Goal: Information Seeking & Learning: Compare options

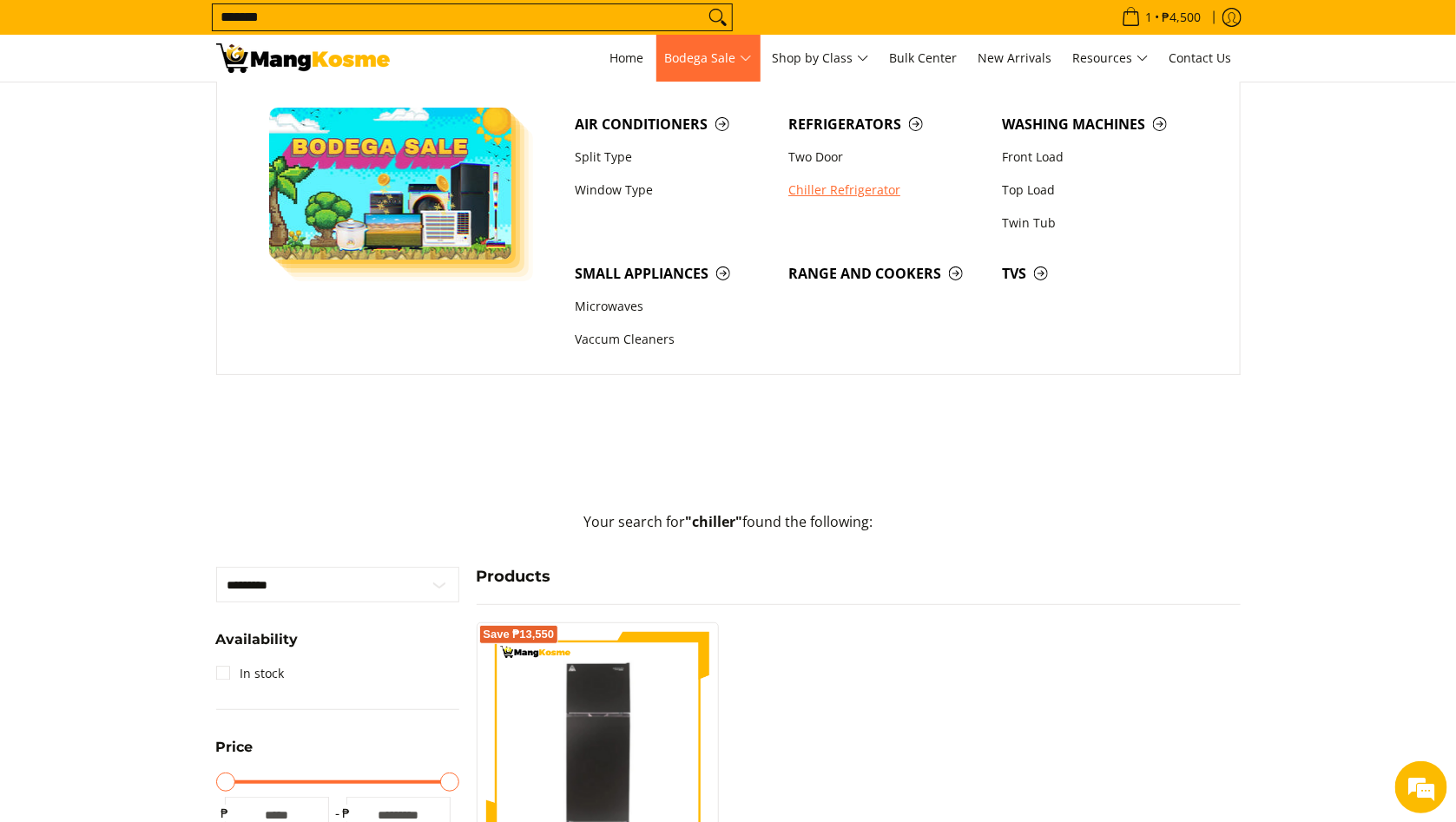
click at [832, 189] on link "Chiller Refrigerator" at bounding box center [886, 189] width 214 height 33
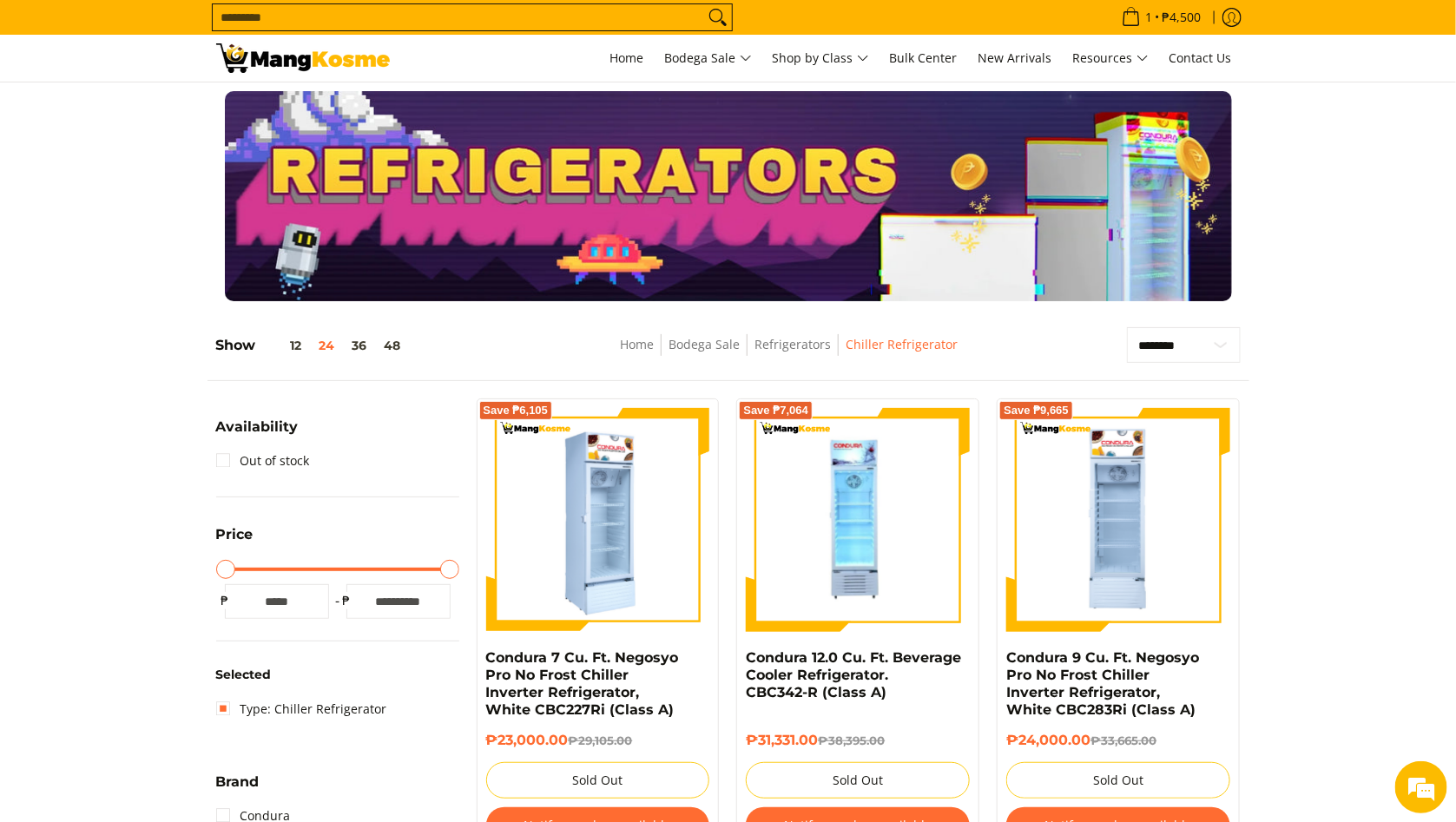
drag, startPoint x: 631, startPoint y: 522, endPoint x: 681, endPoint y: 708, distance: 192.6
click at [632, 522] on img at bounding box center [598, 520] width 224 height 224
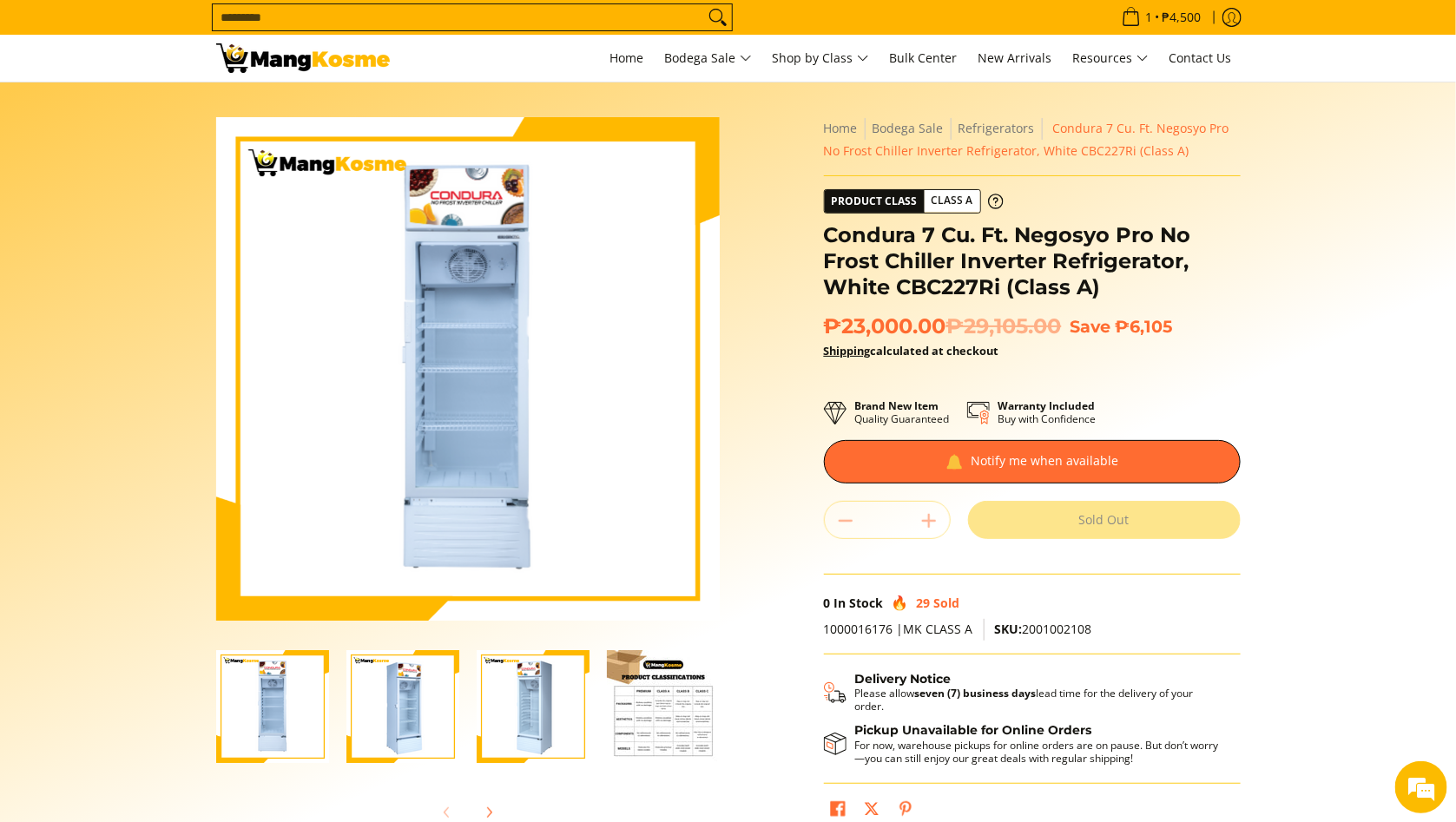
click at [403, 711] on img "Condura 7 Cu. Ft. Negosyo Pro No Frost Chiller Inverter Refrigerator, White CBC…" at bounding box center [403, 707] width 113 height 113
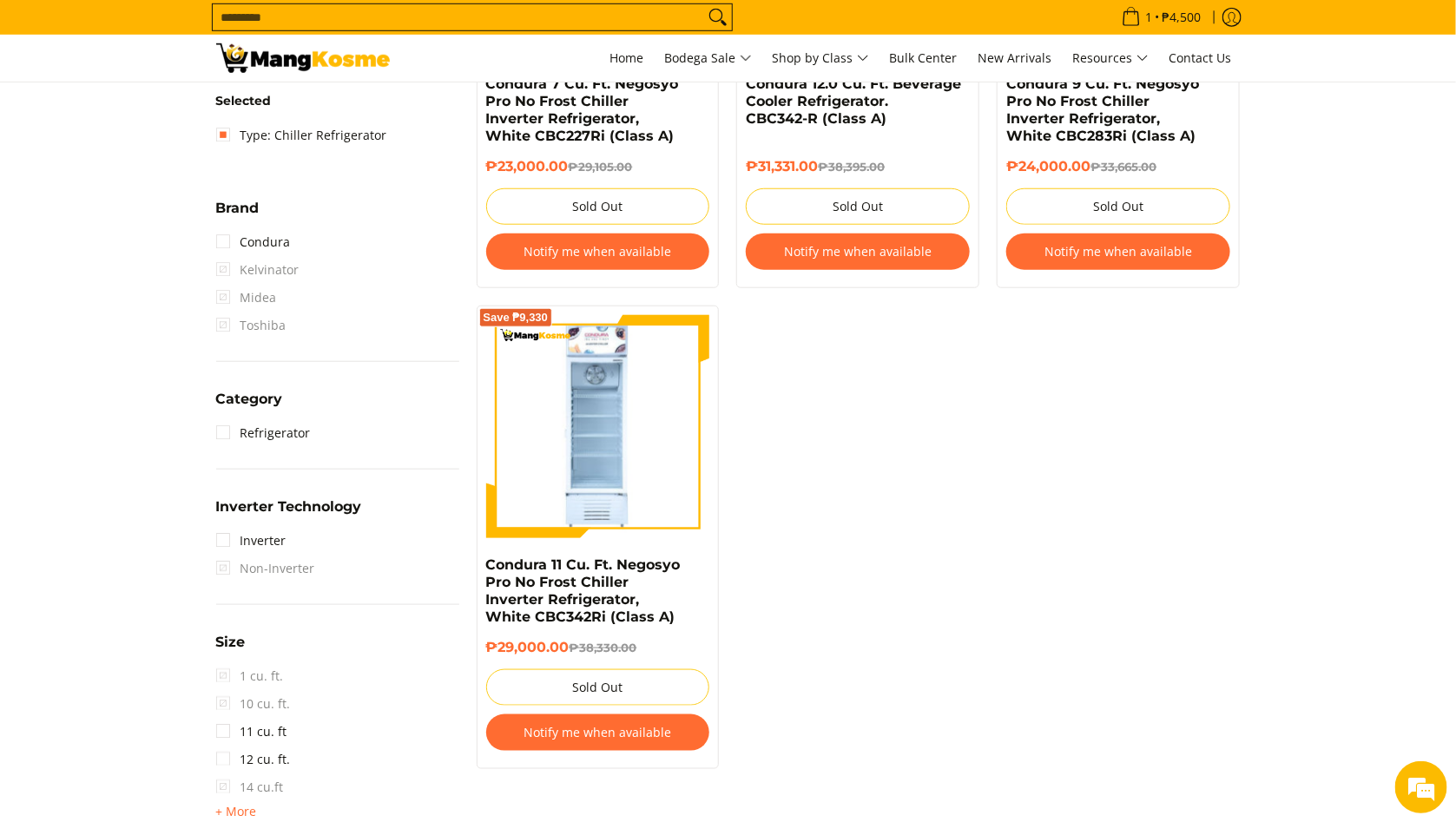
scroll to position [189, 0]
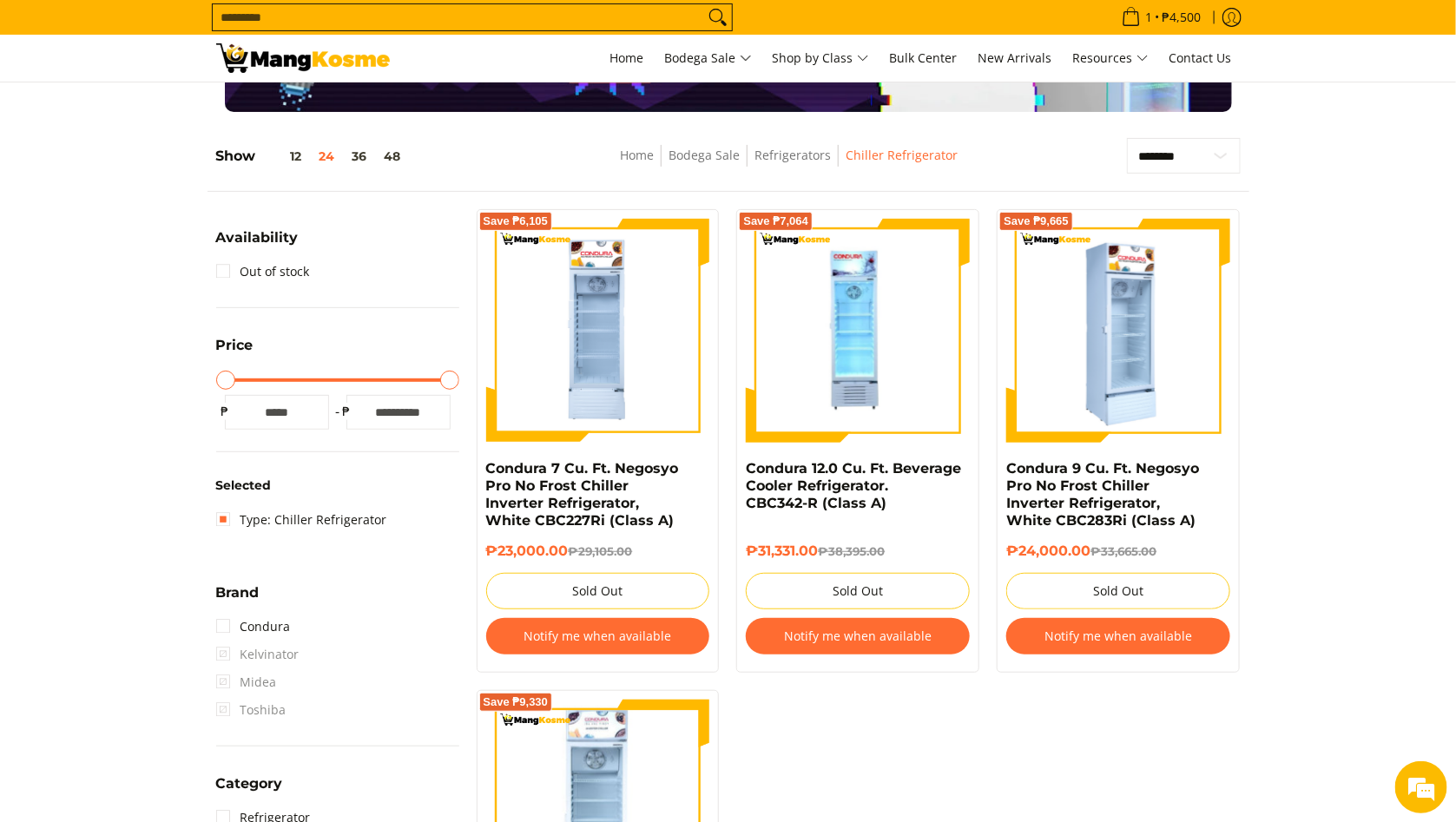
click at [1127, 305] on img at bounding box center [1118, 330] width 224 height 224
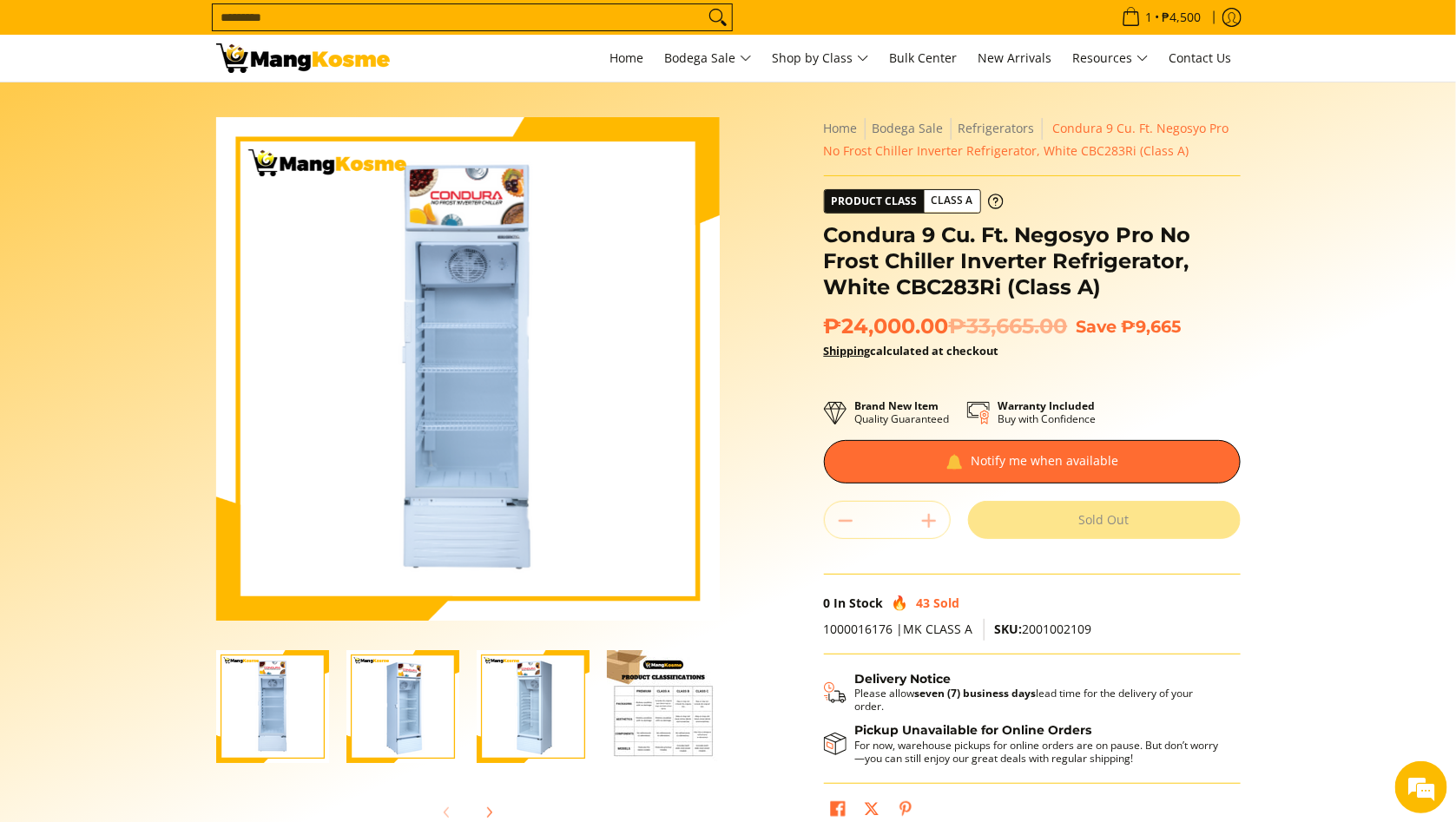
click at [415, 696] on img "Condura 9 Cu. Ft. Negosyo Pro No Frost Chiller Inverter Refrigerator, White CBC…" at bounding box center [403, 707] width 113 height 113
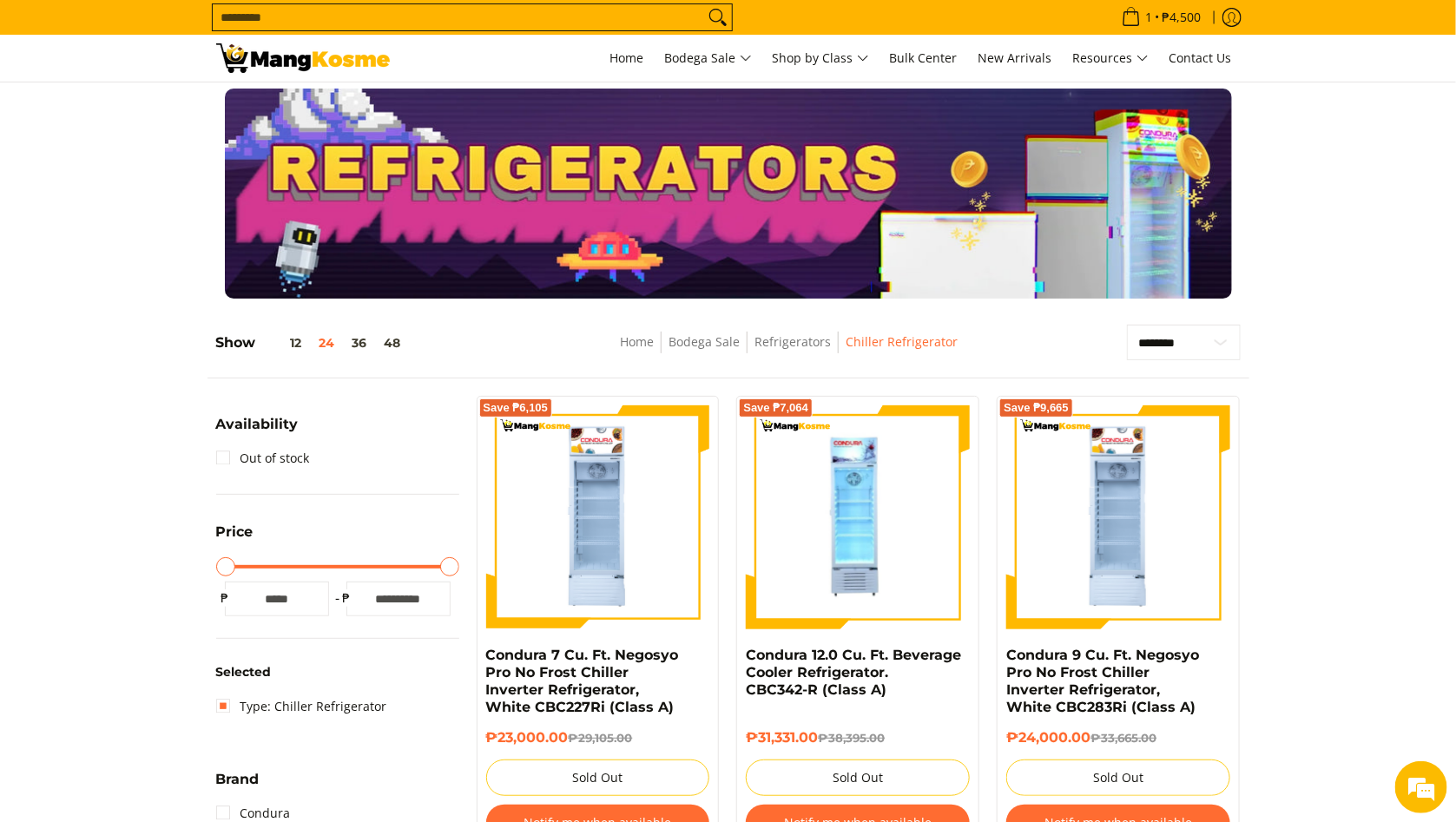
click at [337, 72] on img at bounding box center [303, 58] width 173 height 30
